Goal: Information Seeking & Learning: Learn about a topic

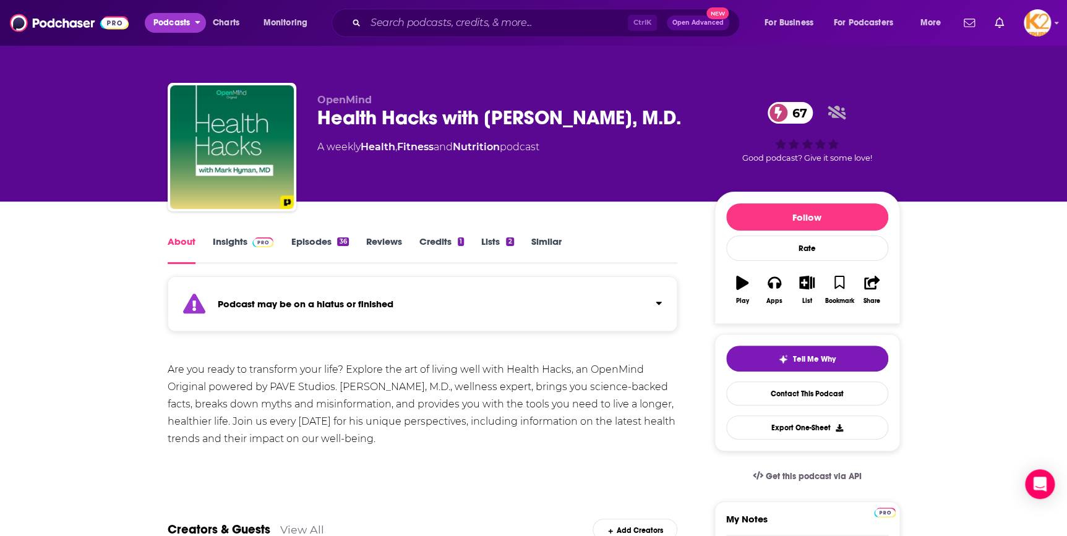
click at [162, 26] on span "Podcasts" at bounding box center [171, 22] width 36 height 17
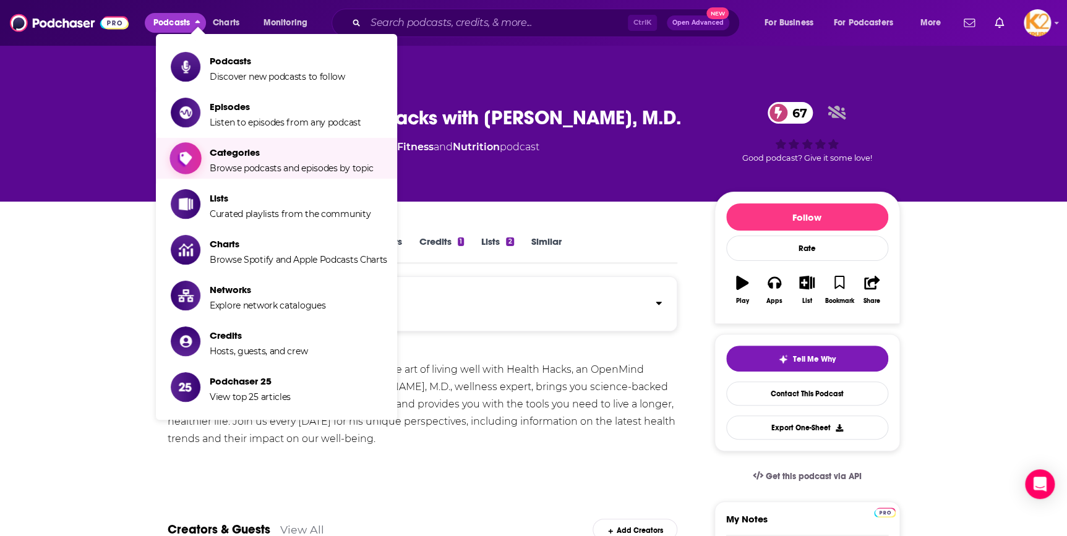
click at [237, 158] on span "Categories" at bounding box center [292, 153] width 164 height 12
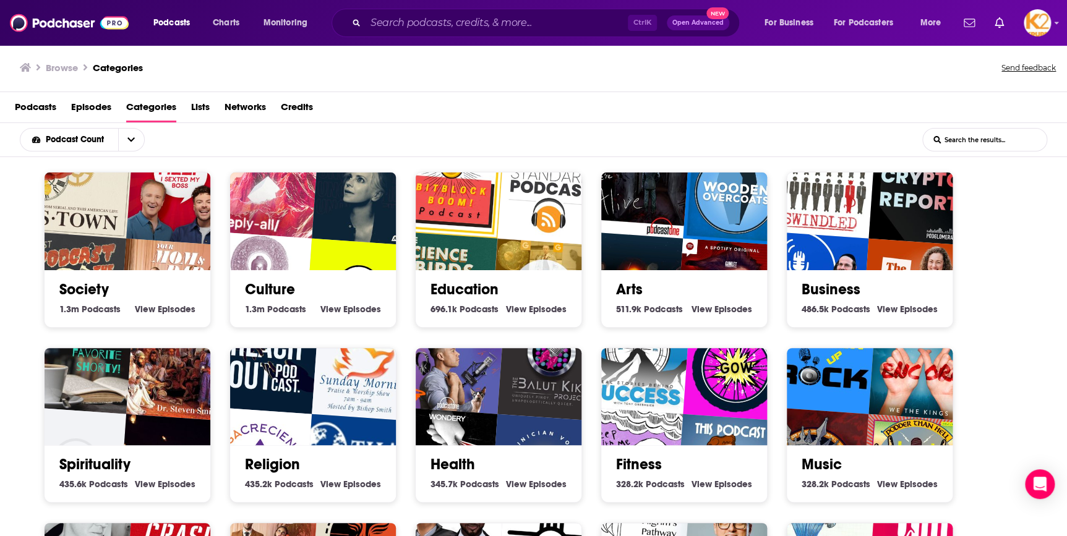
click at [477, 481] on span "Podcasts" at bounding box center [479, 484] width 39 height 11
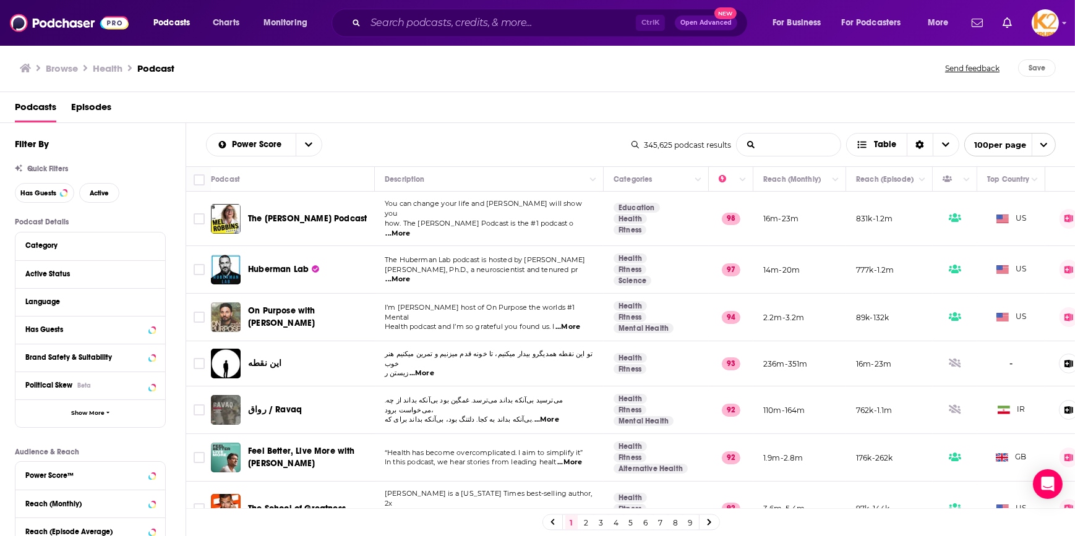
click at [772, 142] on input "List Search Input" at bounding box center [789, 145] width 104 height 22
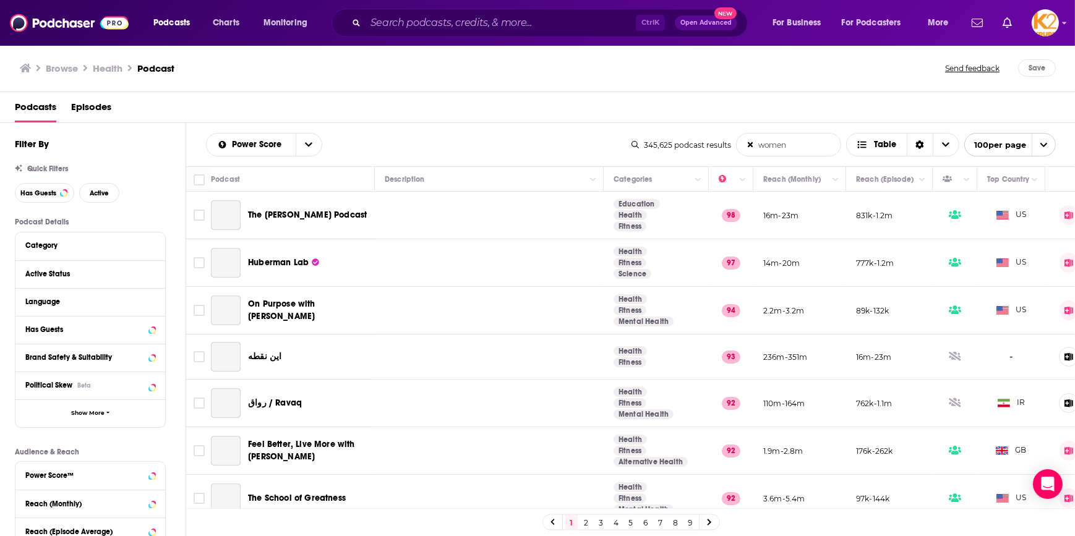
drag, startPoint x: 772, startPoint y: 143, endPoint x: 826, endPoint y: 148, distance: 54.6
click at [772, 143] on input "women" at bounding box center [789, 145] width 104 height 22
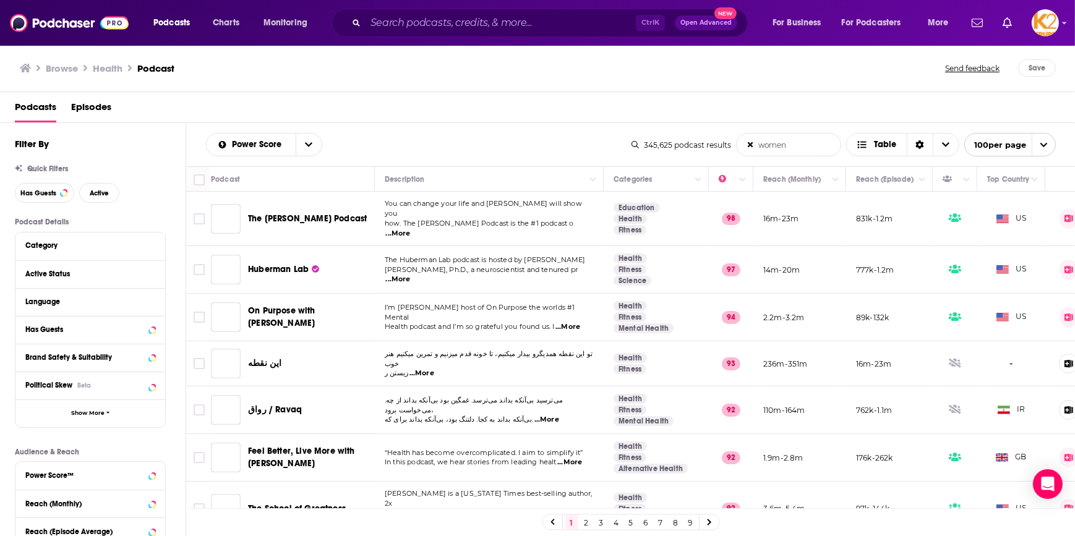
click at [826, 148] on input "women" at bounding box center [789, 145] width 104 height 22
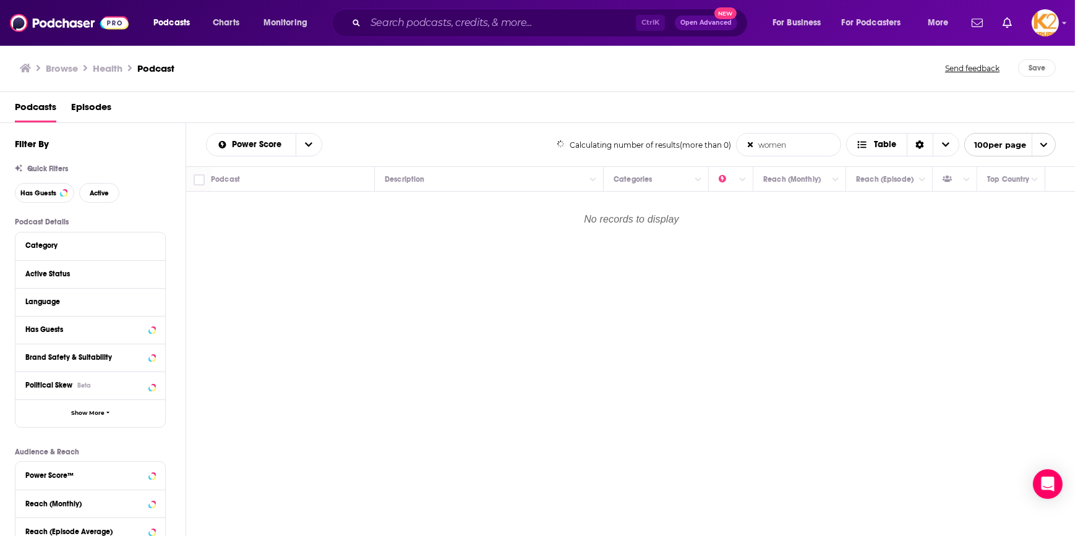
type input "women"
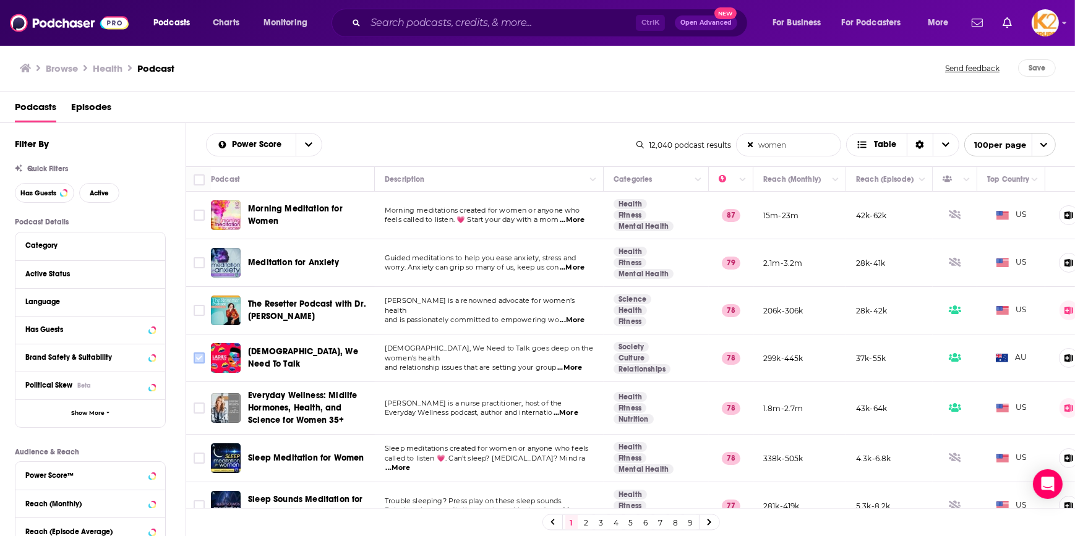
click at [199, 357] on input "Toggle select row" at bounding box center [199, 358] width 11 height 11
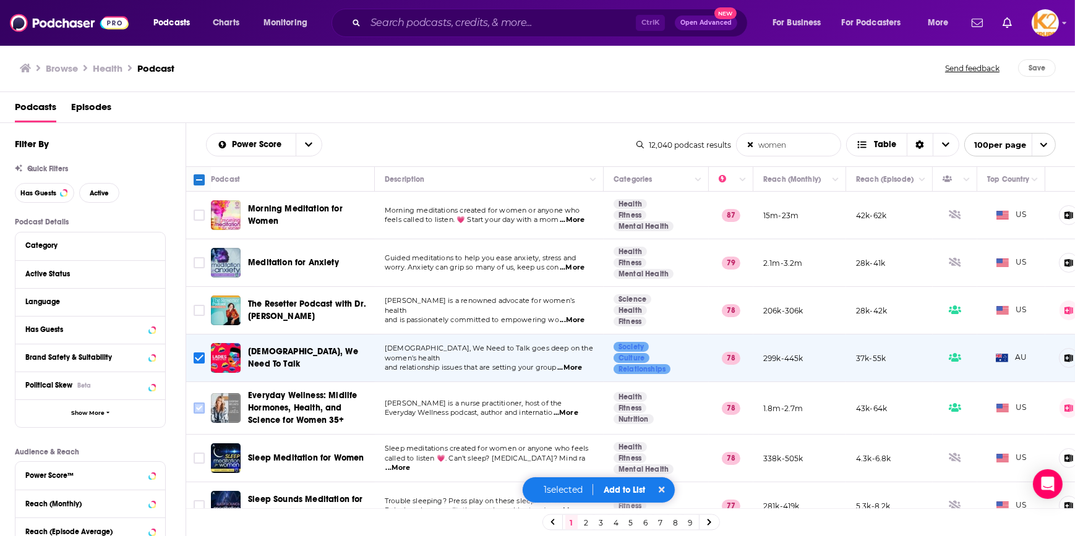
click at [197, 406] on input "Toggle select row" at bounding box center [199, 408] width 11 height 11
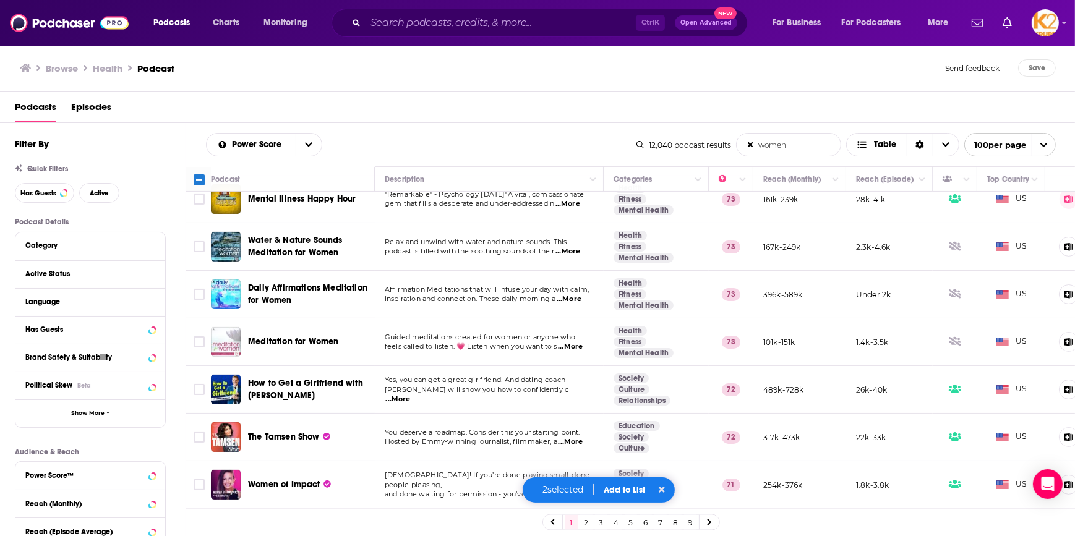
scroll to position [506, 0]
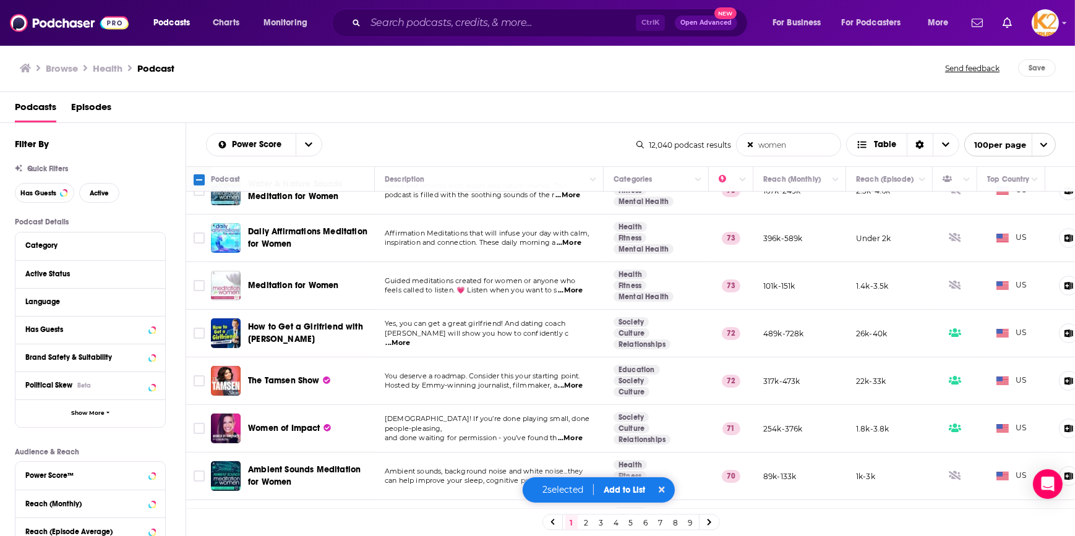
click at [196, 419] on td at bounding box center [198, 429] width 25 height 48
click at [201, 432] on input "Toggle select row" at bounding box center [199, 428] width 11 height 11
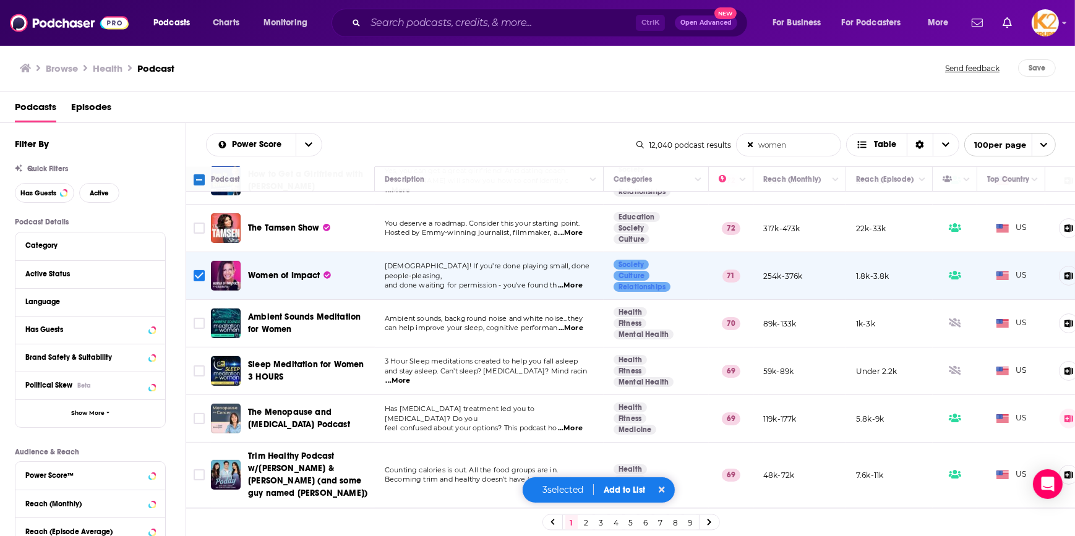
scroll to position [730, 0]
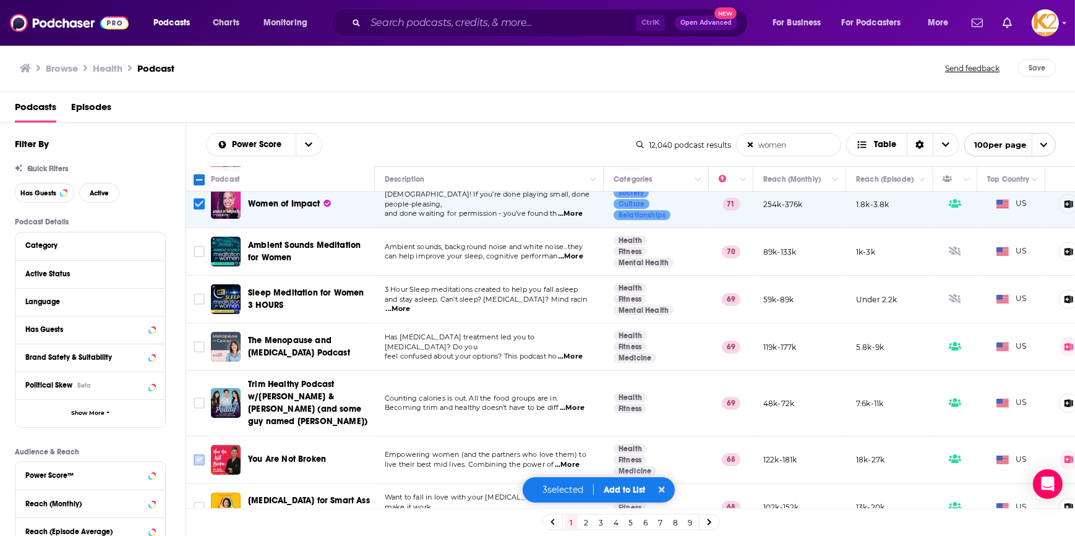
click at [201, 455] on input "Toggle select row" at bounding box center [199, 460] width 11 height 11
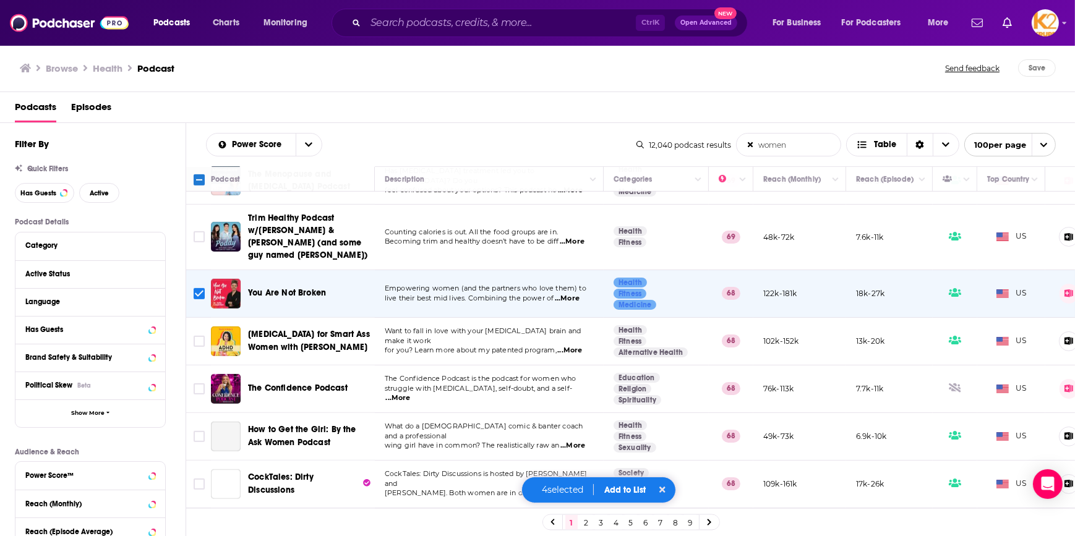
scroll to position [899, 0]
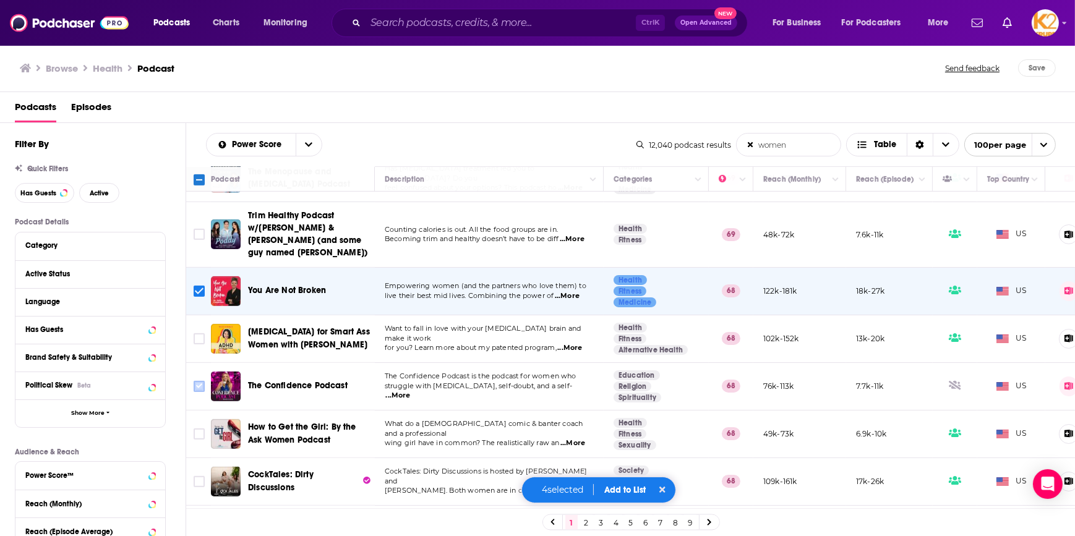
click at [196, 381] on input "Toggle select row" at bounding box center [199, 386] width 11 height 11
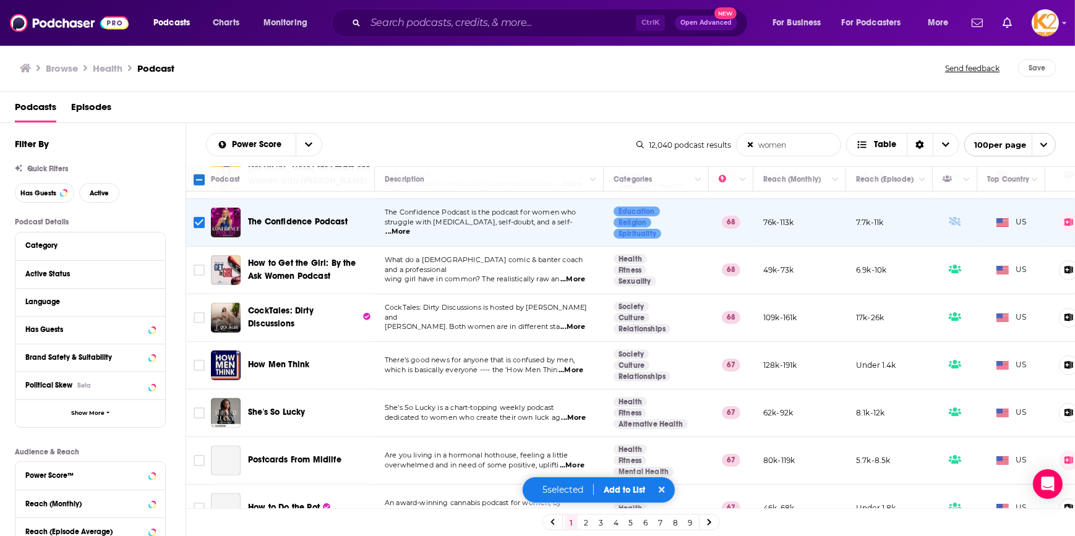
scroll to position [1068, 0]
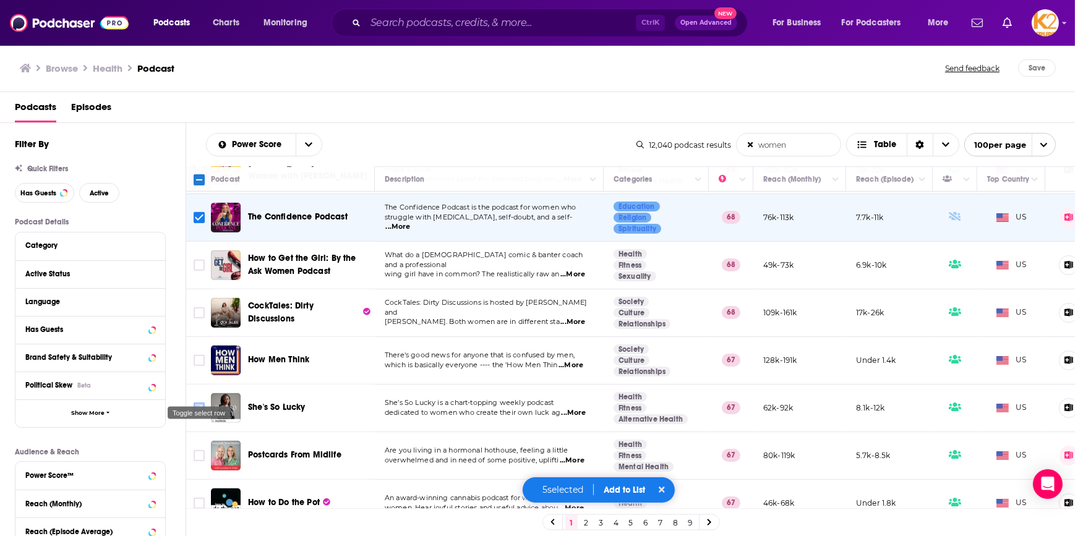
click at [197, 403] on input "Toggle select row" at bounding box center [199, 408] width 11 height 11
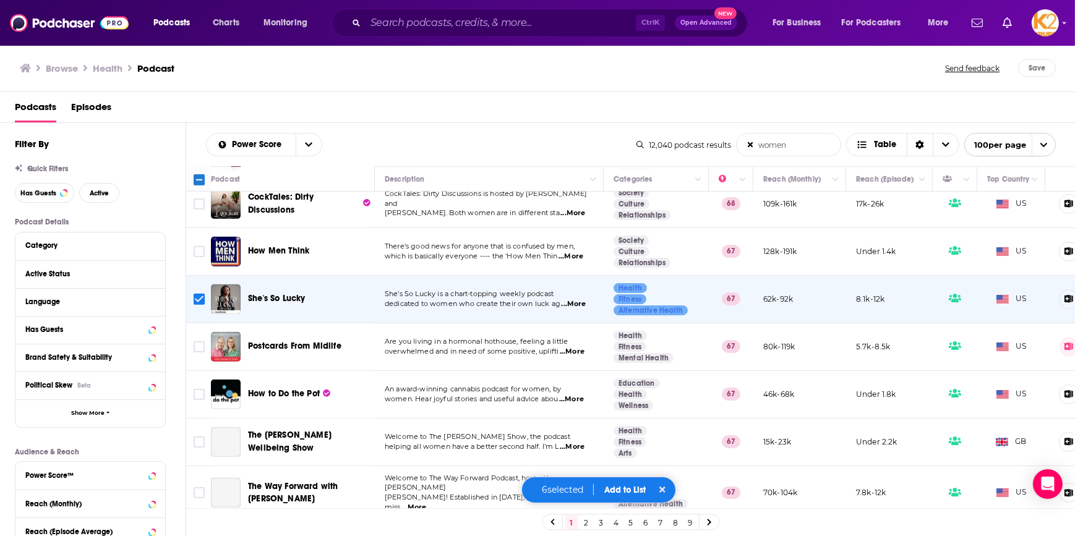
scroll to position [1181, 0]
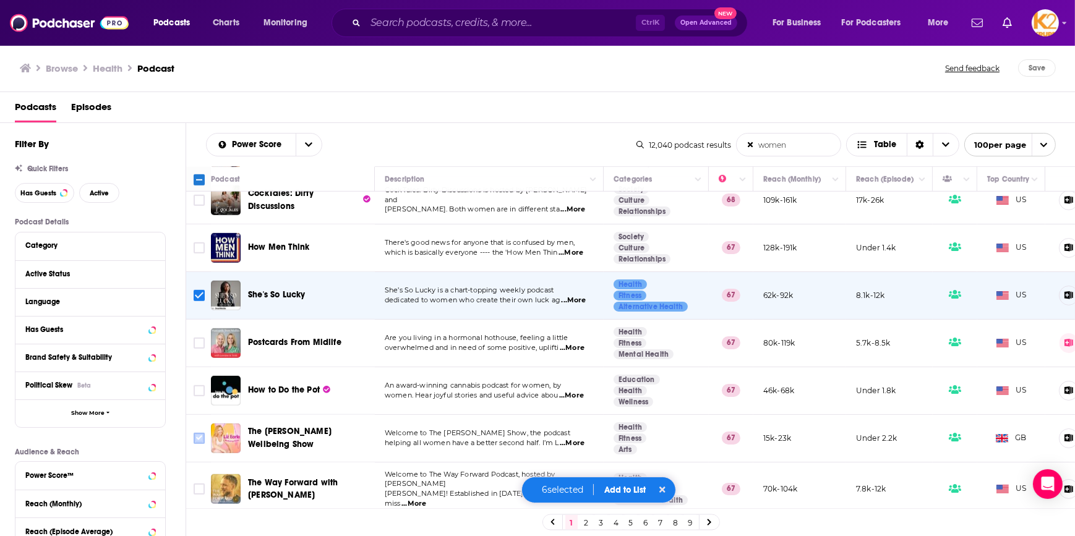
click at [195, 433] on input "Toggle select row" at bounding box center [199, 438] width 11 height 11
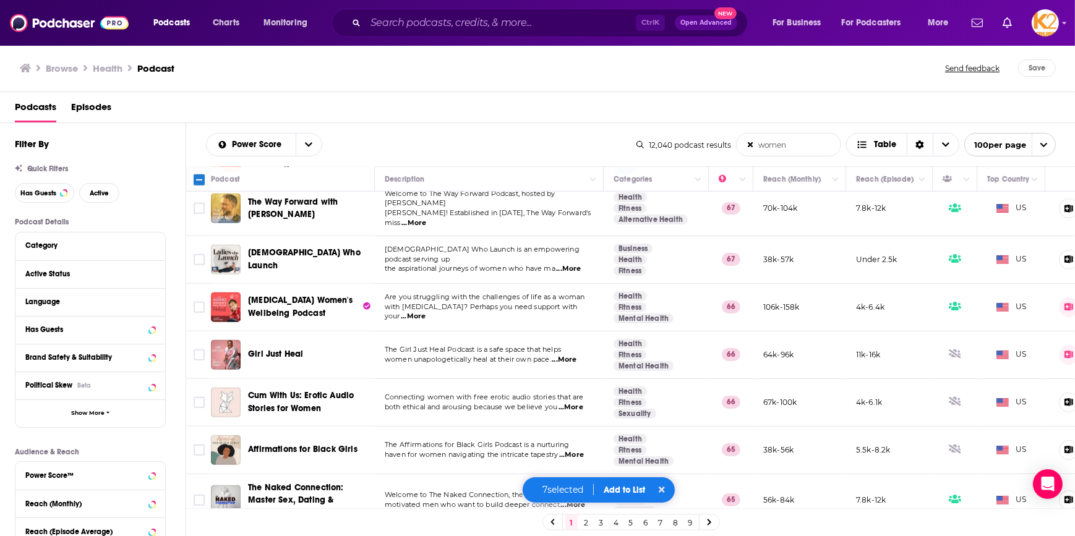
scroll to position [1630, 0]
